Goal: Task Accomplishment & Management: Manage account settings

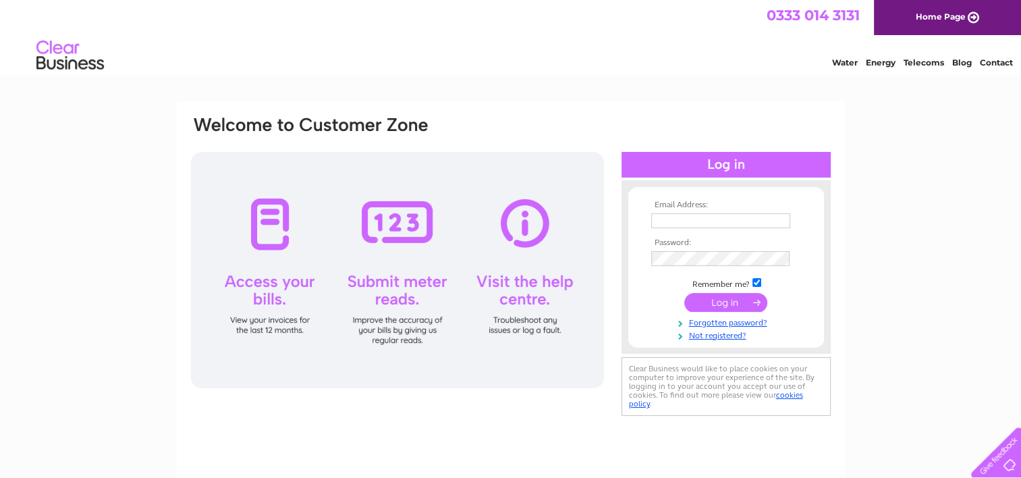
click at [686, 219] on input "text" at bounding box center [720, 220] width 139 height 15
type input "treasurer.hwmc@outlook.com"
click at [634, 259] on form "Email Address: treasurer.hwmc@outlook.com Password:" at bounding box center [726, 270] width 196 height 141
click at [727, 300] on input "submit" at bounding box center [725, 303] width 83 height 19
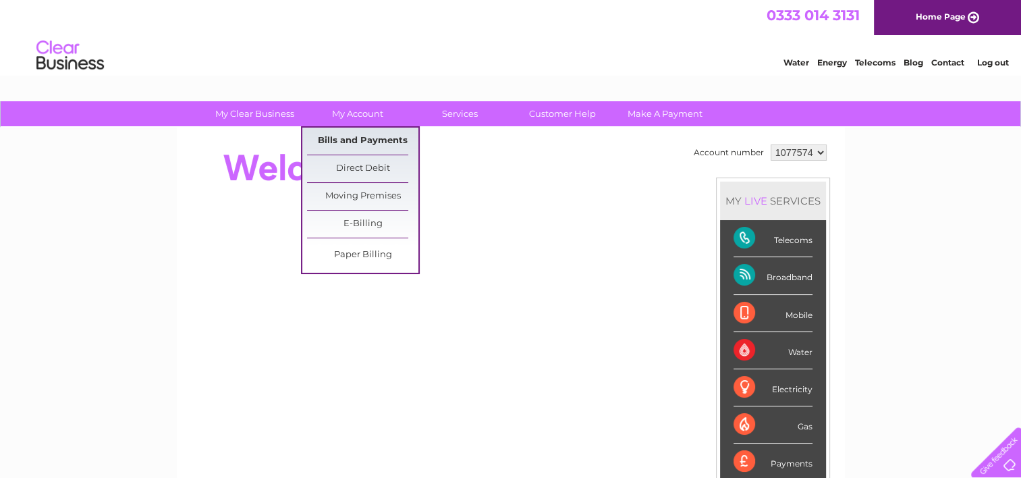
click at [364, 137] on link "Bills and Payments" at bounding box center [362, 141] width 111 height 27
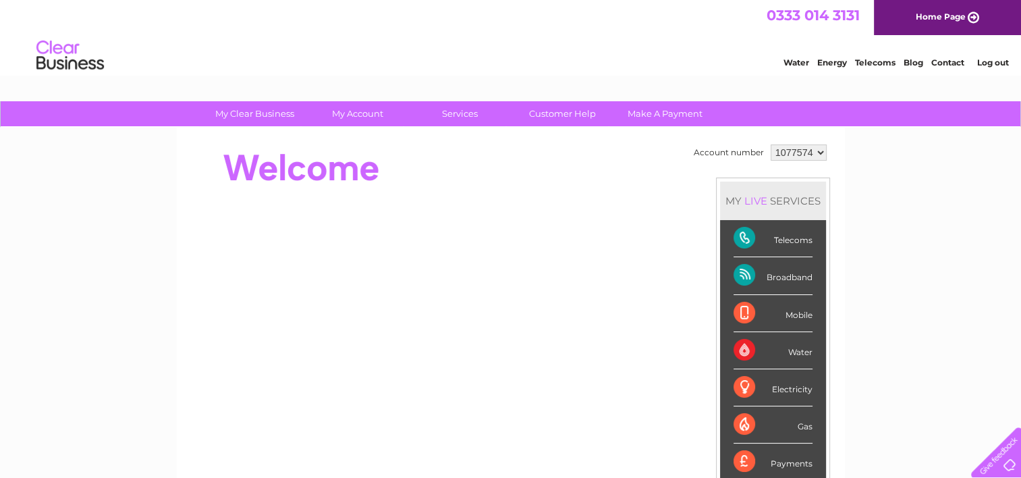
scroll to position [46, 0]
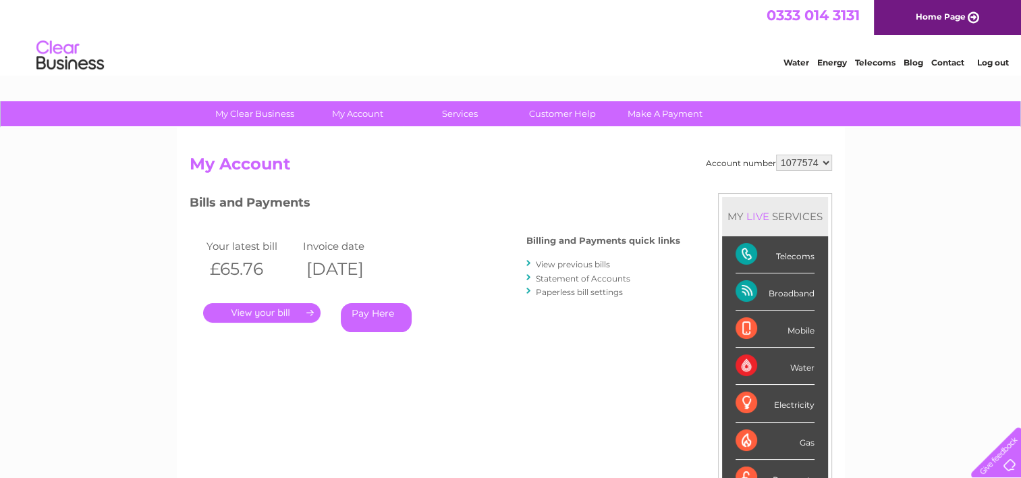
click at [255, 311] on link "." at bounding box center [261, 313] width 117 height 20
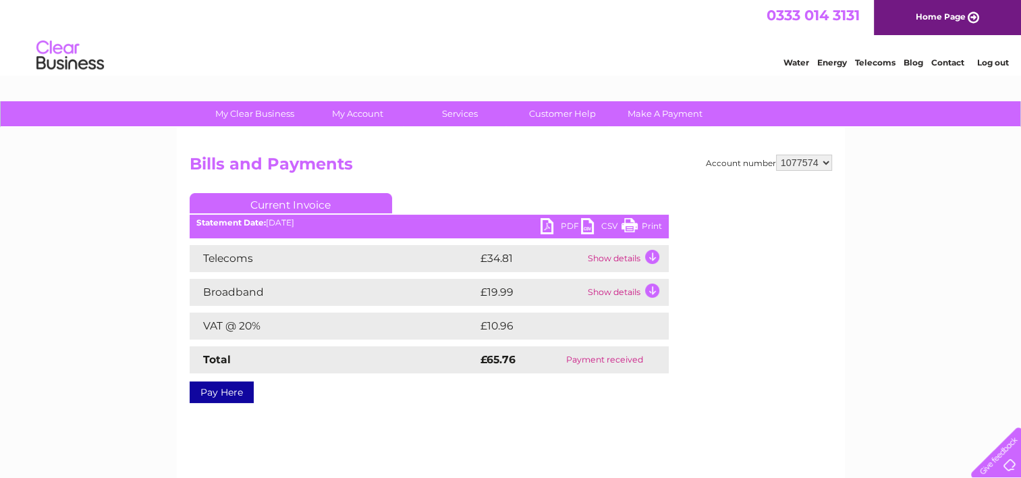
click at [567, 225] on link "PDF" at bounding box center [561, 228] width 40 height 20
